Goal: Task Accomplishment & Management: Manage account settings

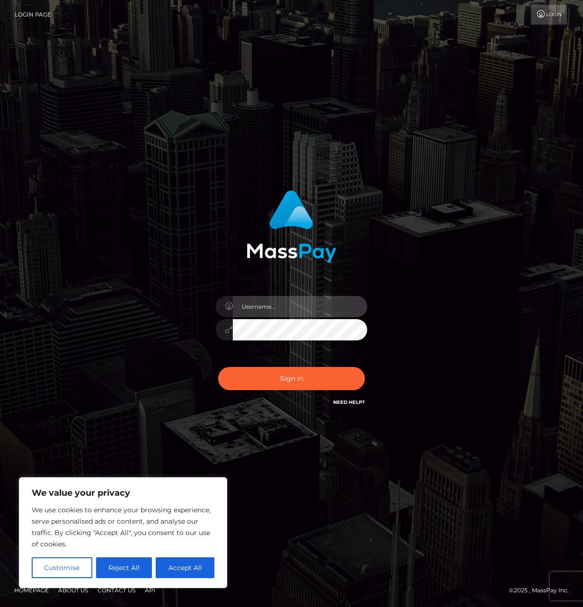
click at [250, 302] on input "text" at bounding box center [300, 306] width 134 height 21
type input "[EMAIL_ADDRESS][DOMAIN_NAME]"
click at [218, 367] on button "Sign in" at bounding box center [291, 378] width 147 height 23
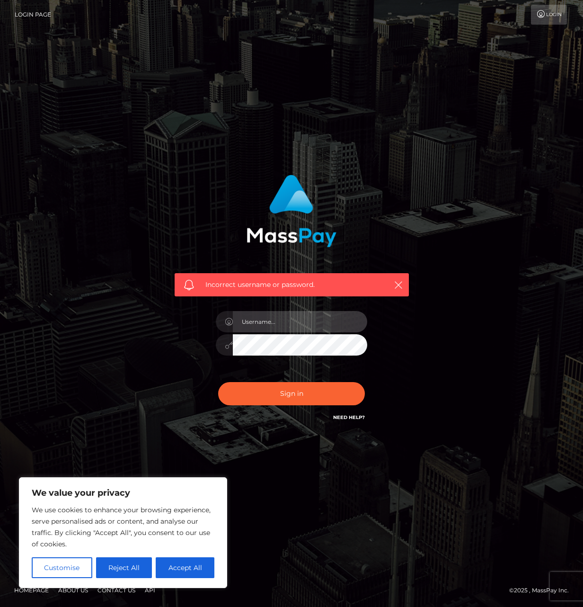
click at [256, 326] on input "text" at bounding box center [300, 321] width 134 height 21
type input "[EMAIL_ADDRESS][DOMAIN_NAME]"
click at [218, 382] on button "Sign in" at bounding box center [291, 393] width 147 height 23
click at [113, 564] on button "Reject All" at bounding box center [124, 567] width 56 height 21
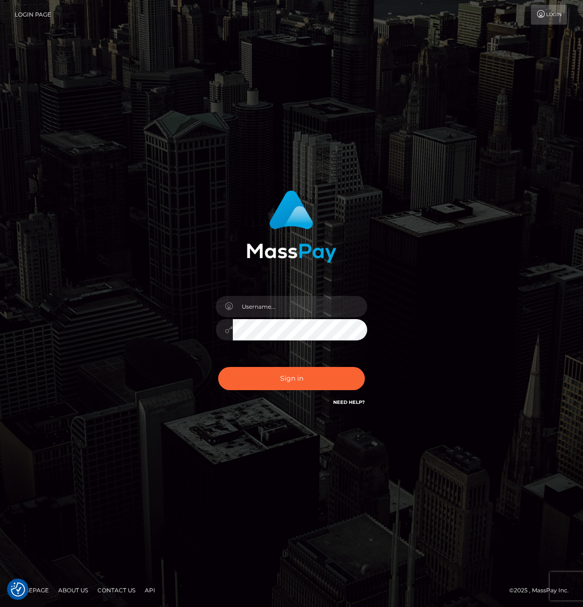
click at [27, 14] on link "Login Page" at bounding box center [33, 15] width 36 height 20
